Goal: Share content

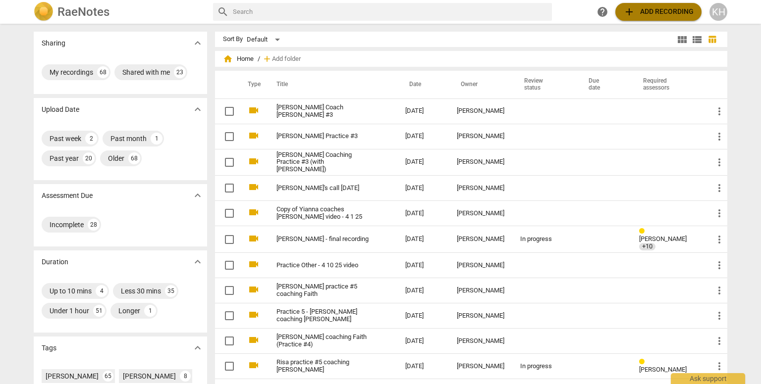
click at [665, 12] on span "add Add recording" at bounding box center [658, 12] width 70 height 12
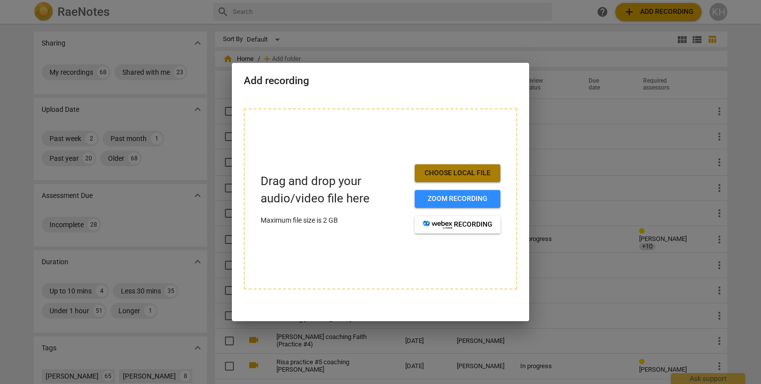
click at [459, 166] on button "Choose local file" at bounding box center [457, 173] width 86 height 18
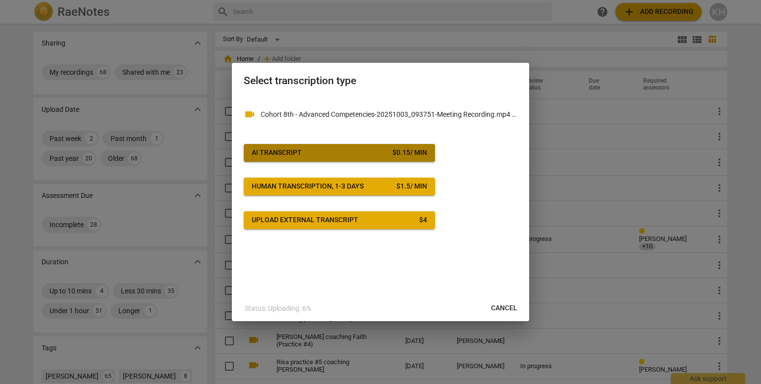
click at [341, 154] on span "AI Transcript $ 0.15 / min" at bounding box center [339, 153] width 175 height 10
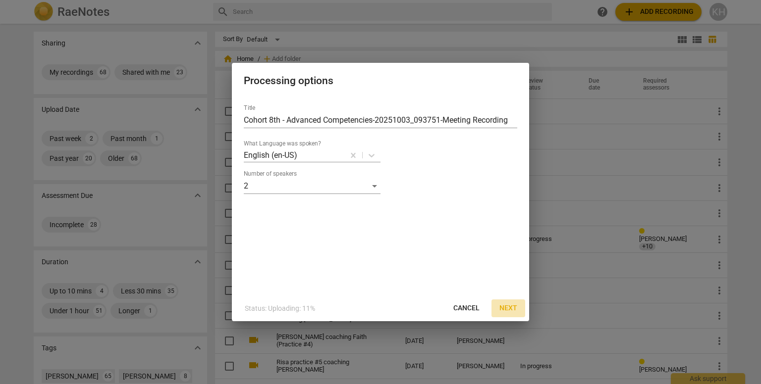
click at [508, 313] on span "Next" at bounding box center [508, 309] width 18 height 10
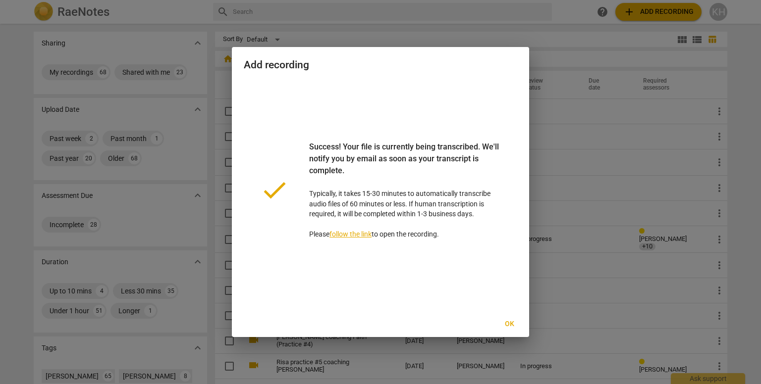
click at [507, 324] on span "Ok" at bounding box center [509, 324] width 16 height 10
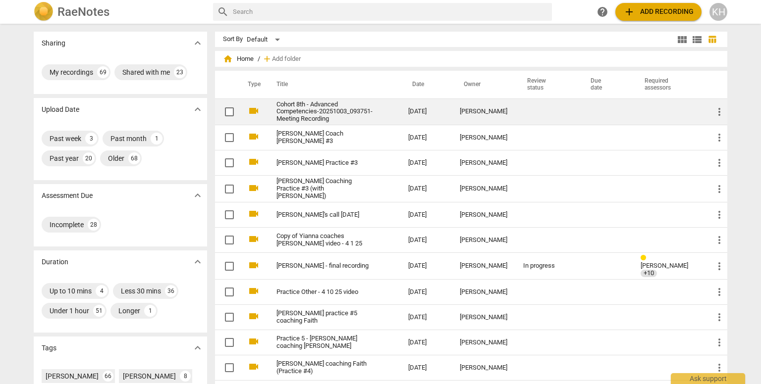
click at [334, 115] on link "Cohort 8th - Advanced Competencies-20251003_093751-Meeting Recording" at bounding box center [324, 112] width 96 height 22
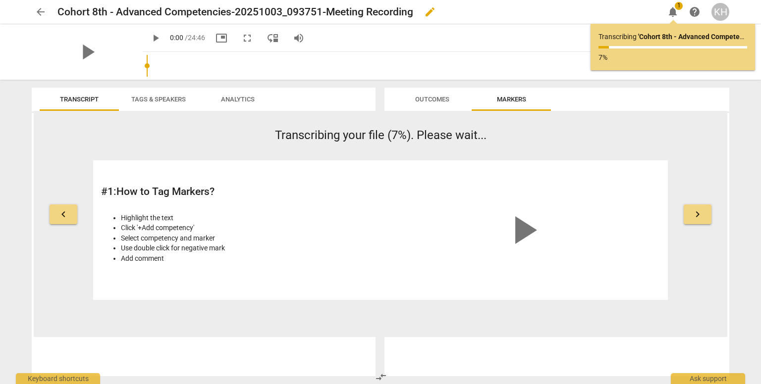
click at [428, 9] on span "edit" at bounding box center [430, 12] width 12 height 12
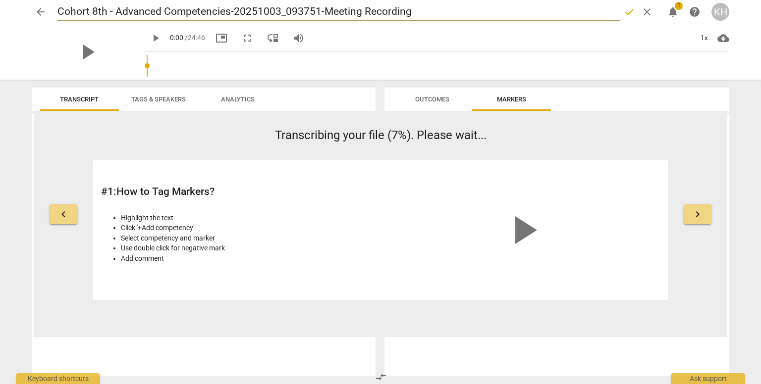
drag, startPoint x: 416, startPoint y: 13, endPoint x: 7, endPoint y: 25, distance: 408.7
click at [7, 25] on div "arrow_back Cohort 8th - Advanced Competencies-20251003_093751-Meeting Recording…" at bounding box center [380, 40] width 761 height 80
type input "[PERSON_NAME] coach [PERSON_NAME]"
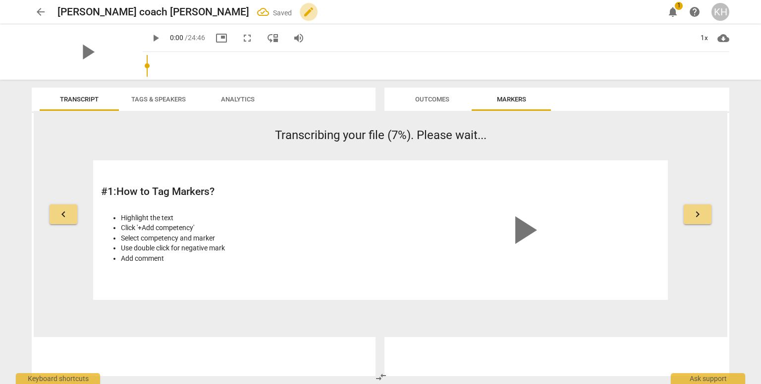
click at [303, 12] on span "edit" at bounding box center [309, 12] width 12 height 12
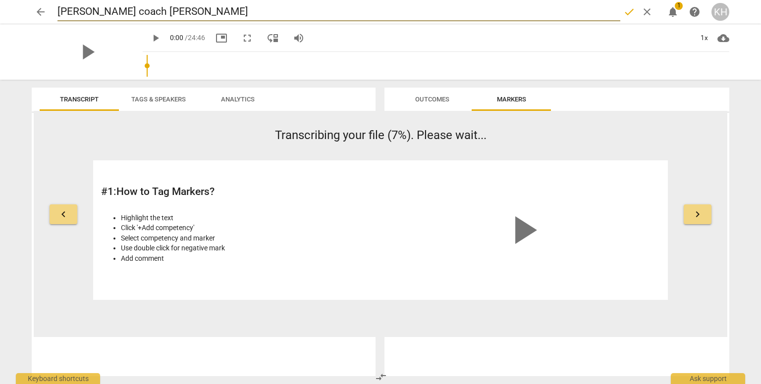
type input "[PERSON_NAME] coach [PERSON_NAME]"
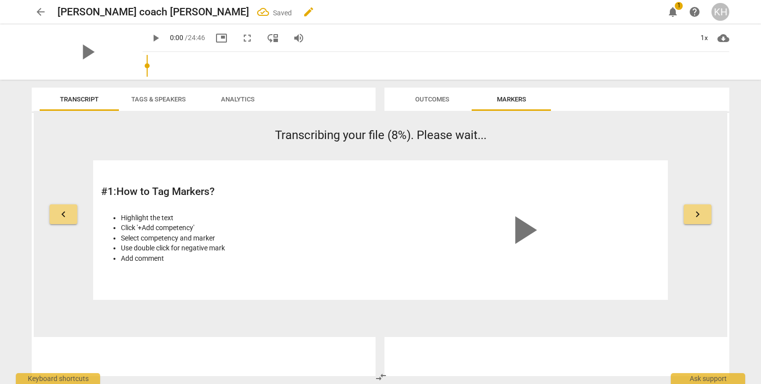
click at [303, 14] on span "edit" at bounding box center [309, 12] width 12 height 12
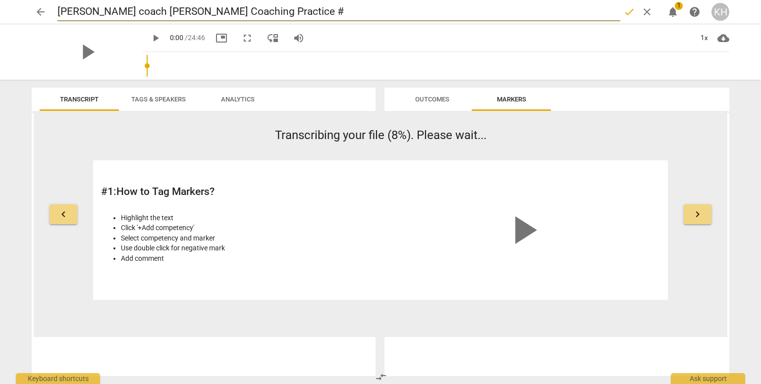
type input "[PERSON_NAME] coach [PERSON_NAME] Coaching Practice #4"
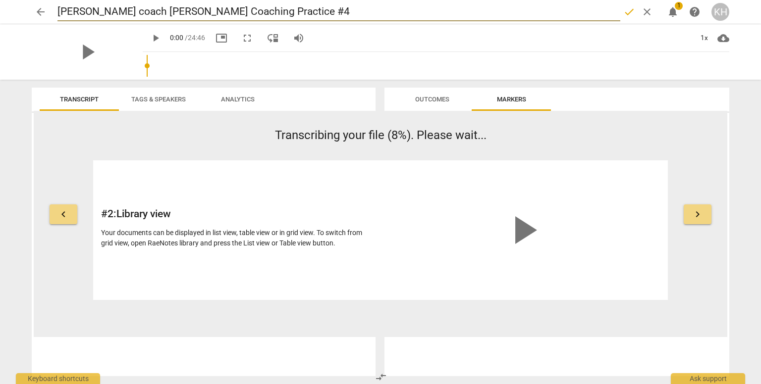
click at [139, 13] on input "[PERSON_NAME] coach [PERSON_NAME] Coaching Practice #4" at bounding box center [338, 11] width 562 height 19
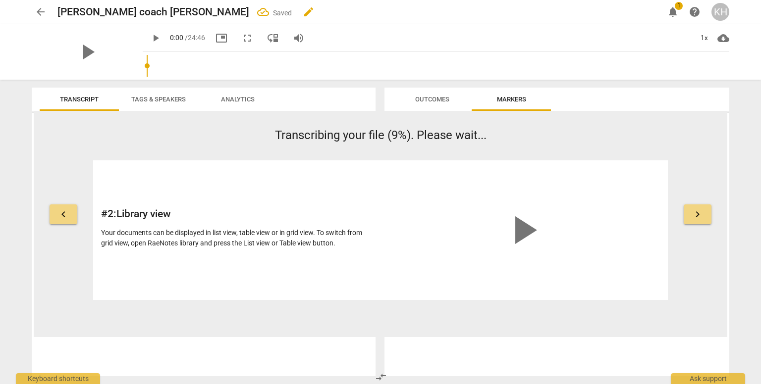
click at [303, 15] on span "edit" at bounding box center [309, 12] width 12 height 12
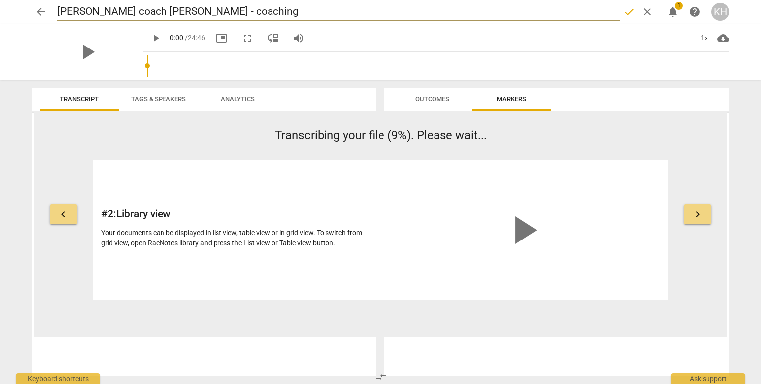
type input "[PERSON_NAME] coach [PERSON_NAME] - coaching"
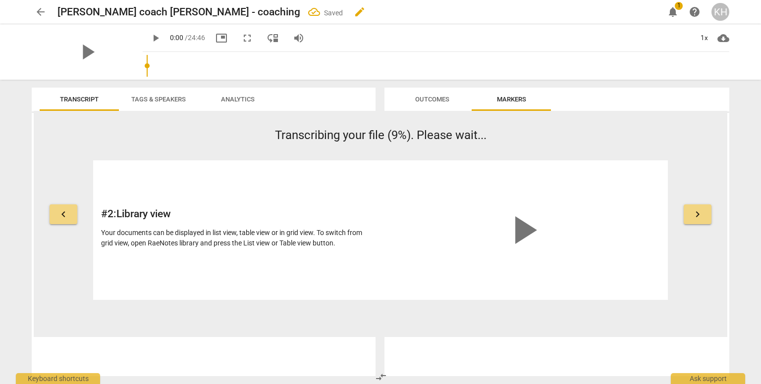
click at [354, 10] on span "edit" at bounding box center [360, 12] width 12 height 12
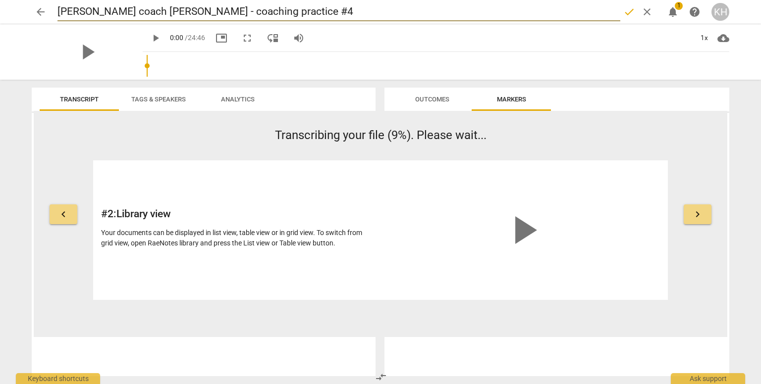
type input "[PERSON_NAME] coach [PERSON_NAME] - coaching practice #4"
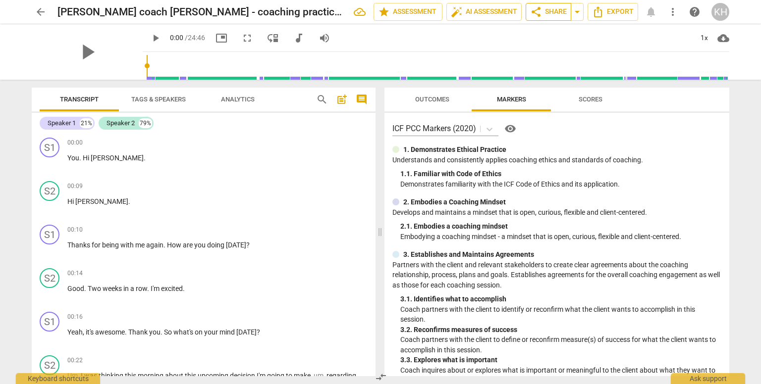
click at [553, 14] on span "share Share" at bounding box center [548, 12] width 37 height 12
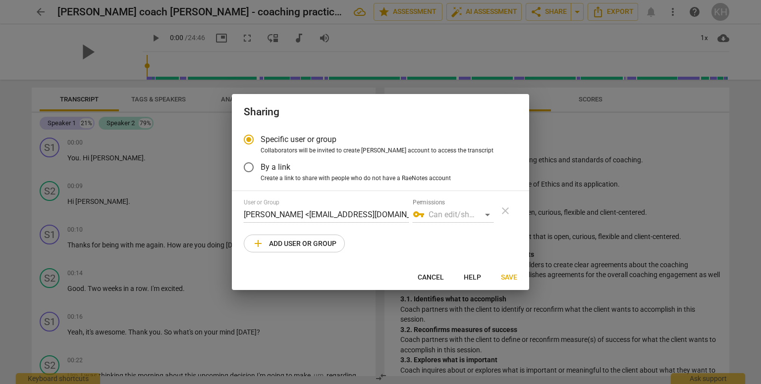
click at [305, 238] on span "add Add user or group" at bounding box center [294, 244] width 84 height 12
radio input "false"
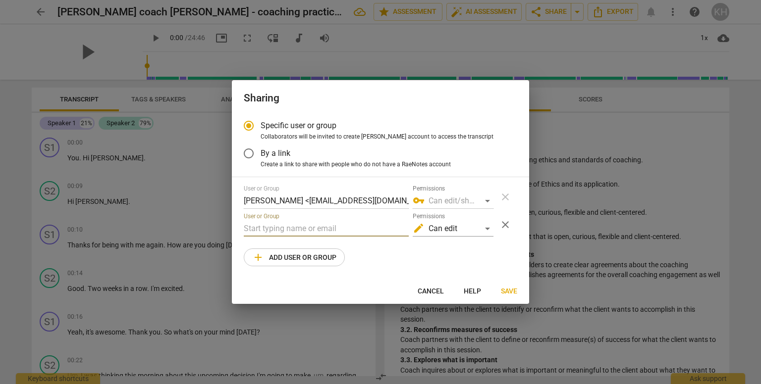
click at [292, 227] on input "text" at bounding box center [326, 229] width 165 height 16
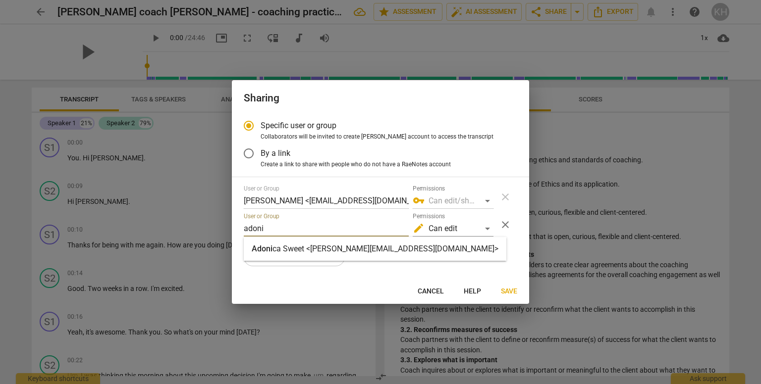
type input "adoni"
click at [306, 252] on strong "ca Sweet <[PERSON_NAME][EMAIL_ADDRESS][DOMAIN_NAME]>" at bounding box center [385, 248] width 226 height 9
radio input "false"
type input "[PERSON_NAME] <[PERSON_NAME][EMAIL_ADDRESS][DOMAIN_NAME]>"
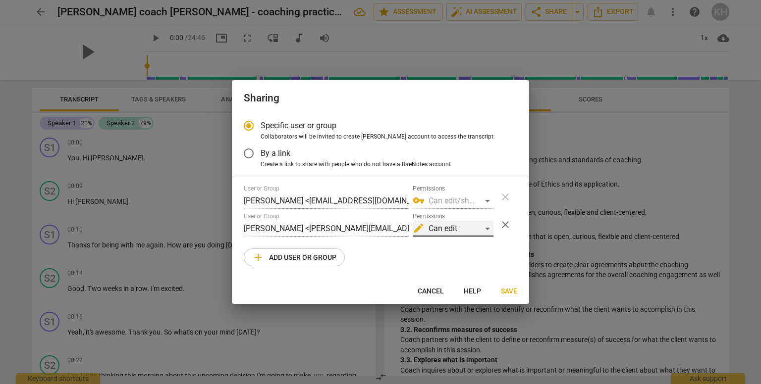
click at [449, 228] on div "edit Can edit" at bounding box center [452, 229] width 81 height 16
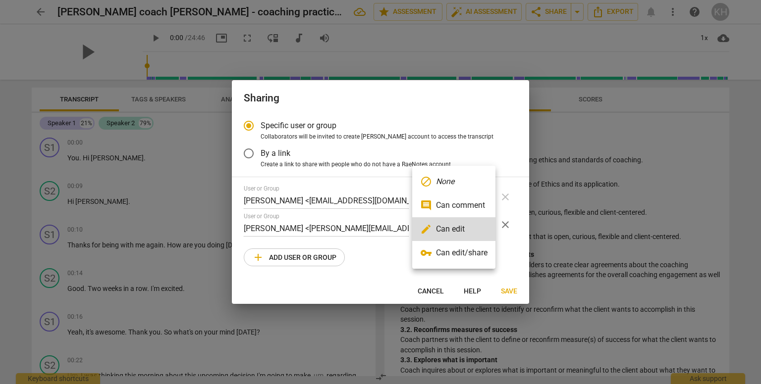
click at [455, 253] on li "vpn_key Can edit/share" at bounding box center [453, 253] width 83 height 24
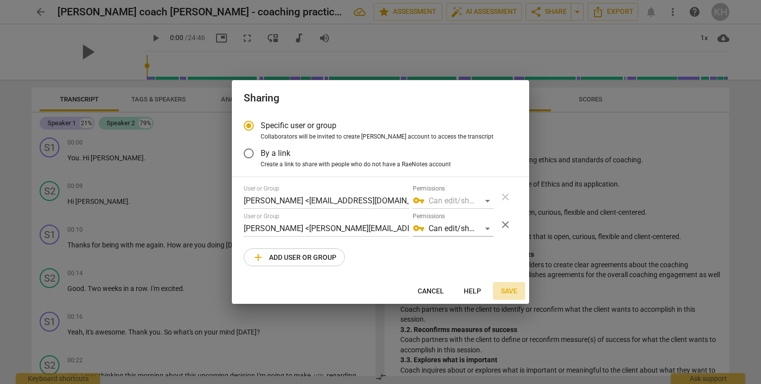
click at [506, 290] on span "Save" at bounding box center [509, 292] width 16 height 10
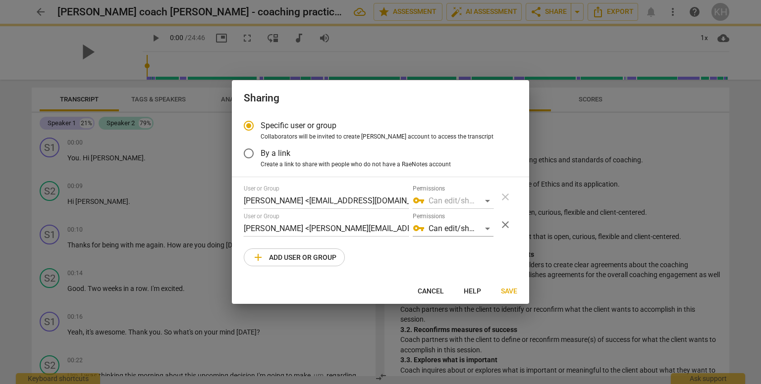
radio input "false"
